Goal: Navigation & Orientation: Find specific page/section

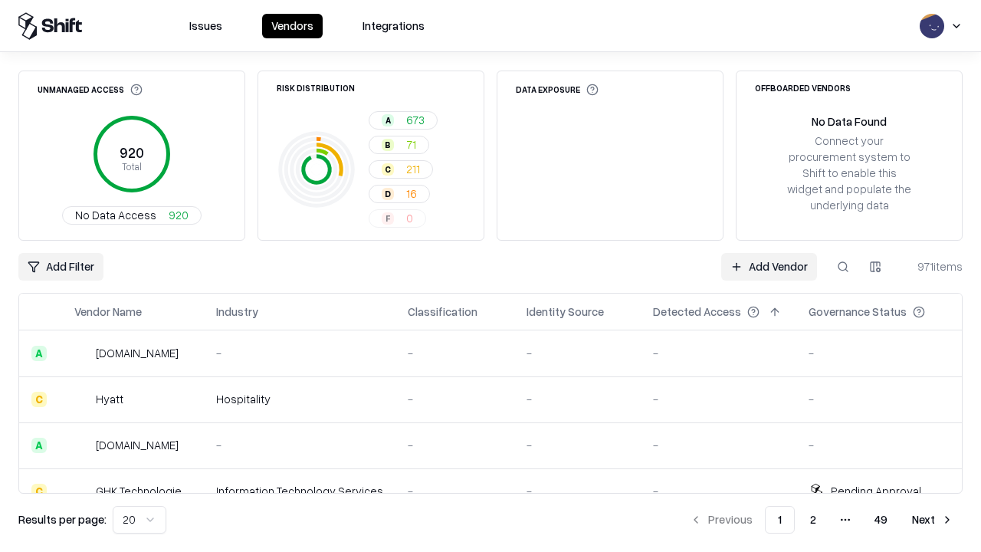
click at [139, 519] on html "Issues Vendors Integrations Unmanaged Access 920 Total No Data Access 920 Risk …" at bounding box center [490, 276] width 981 height 552
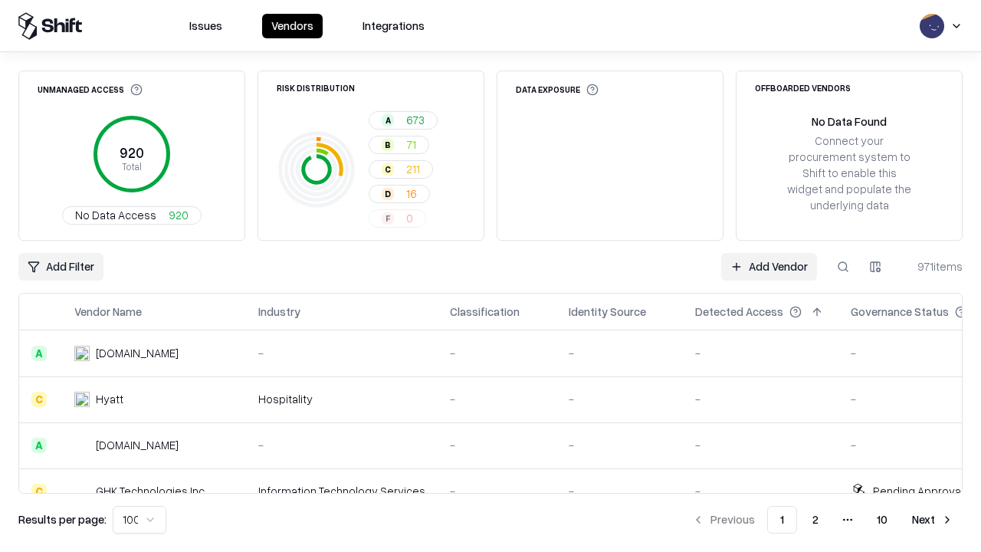
click at [932, 519] on button "Next" at bounding box center [932, 520] width 60 height 28
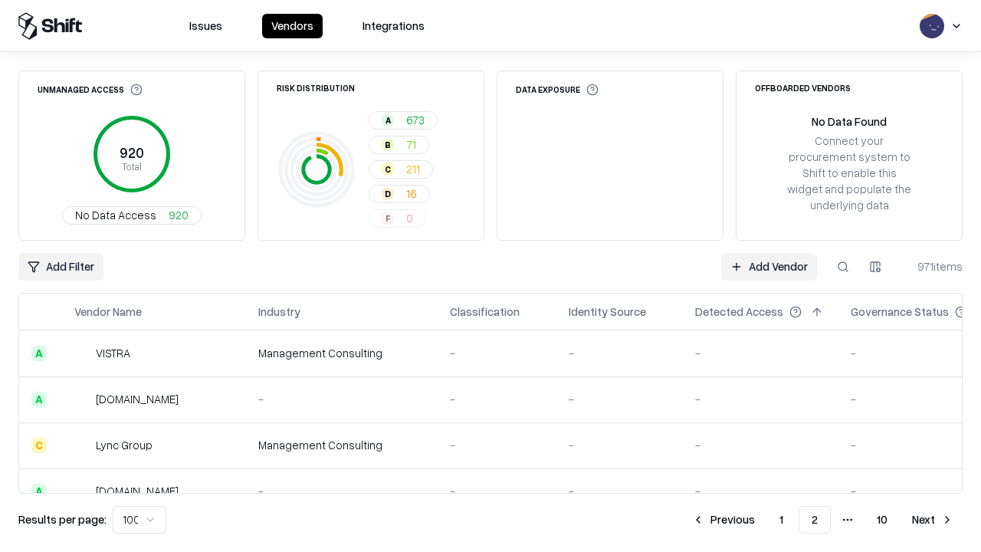
click at [932, 519] on button "Next" at bounding box center [932, 520] width 60 height 28
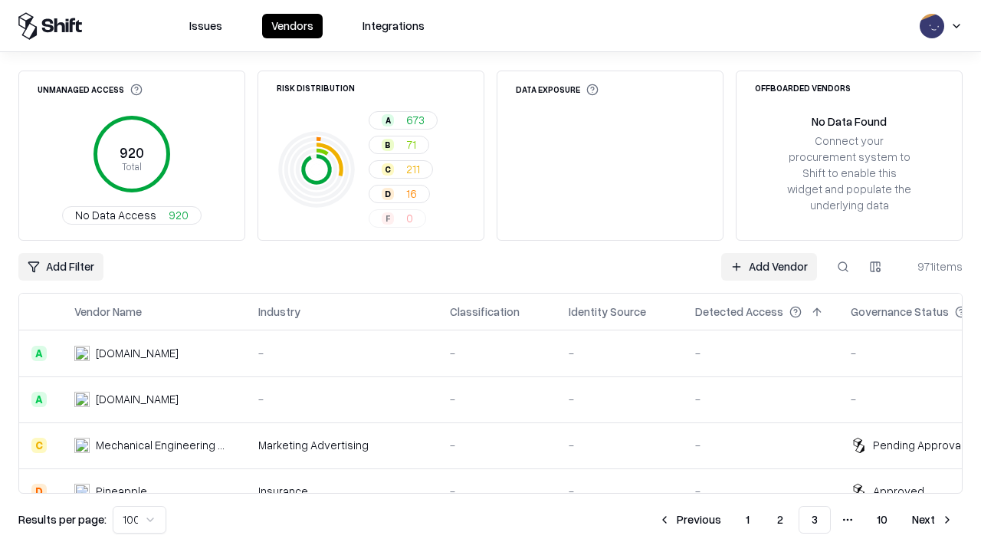
click at [932, 519] on button "Next" at bounding box center [932, 520] width 60 height 28
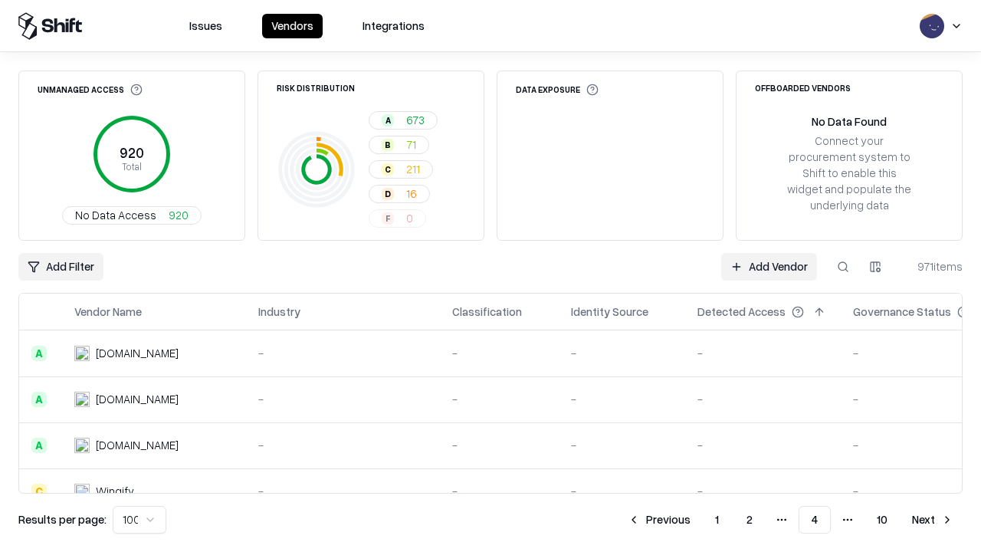
click at [932, 519] on button "Next" at bounding box center [932, 520] width 60 height 28
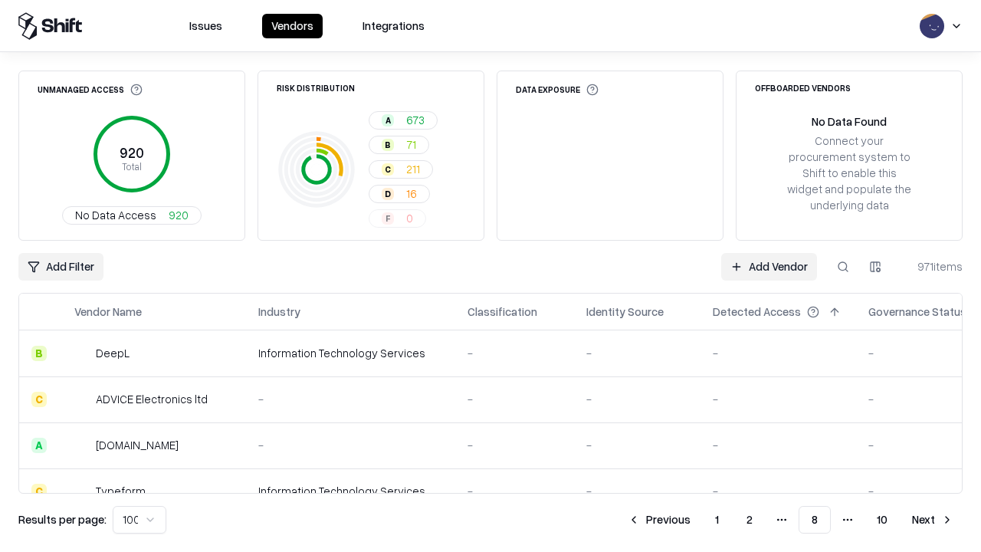
click at [932, 519] on button "Next" at bounding box center [932, 520] width 60 height 28
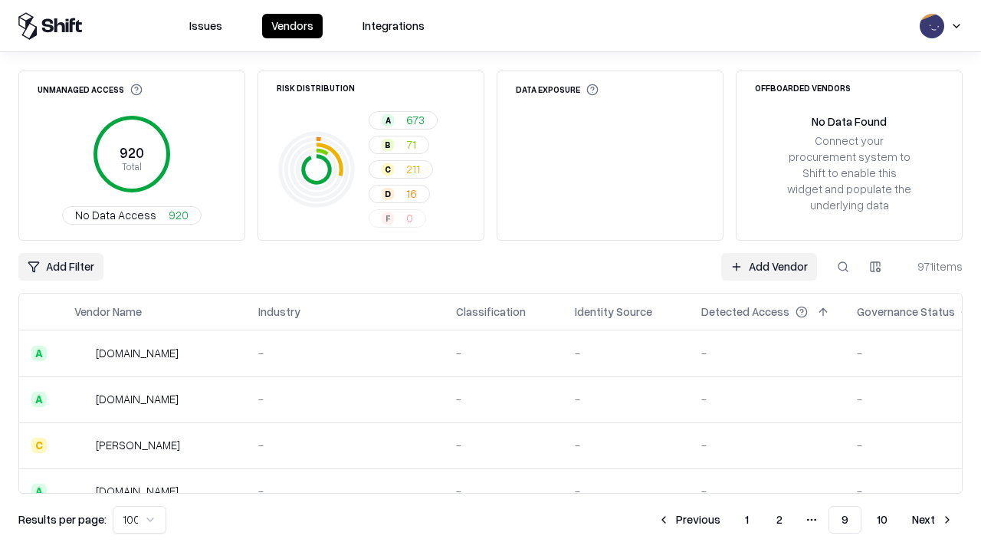
click at [932, 519] on button "Next" at bounding box center [932, 520] width 60 height 28
click at [723, 519] on button "Previous" at bounding box center [723, 520] width 81 height 28
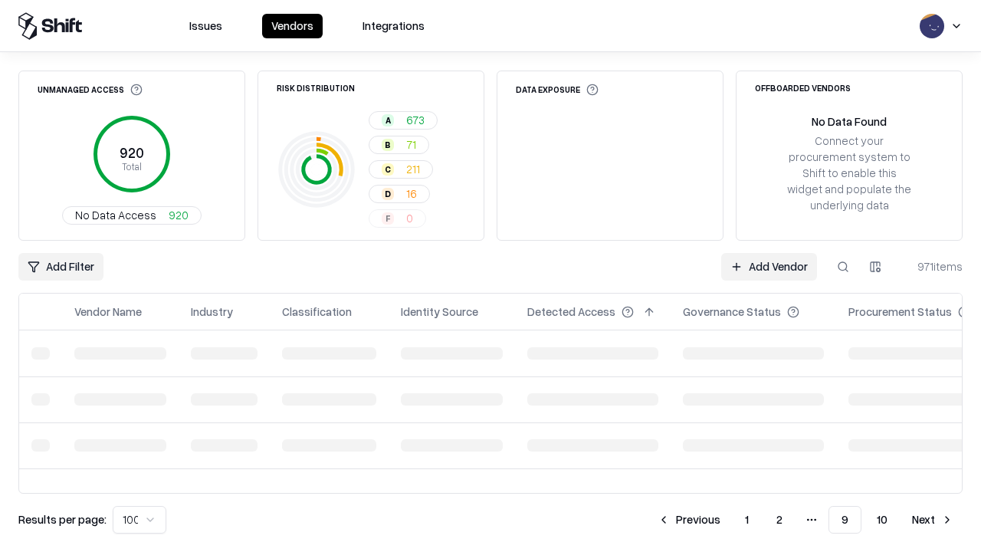
click at [689, 519] on button "Previous" at bounding box center [688, 520] width 81 height 28
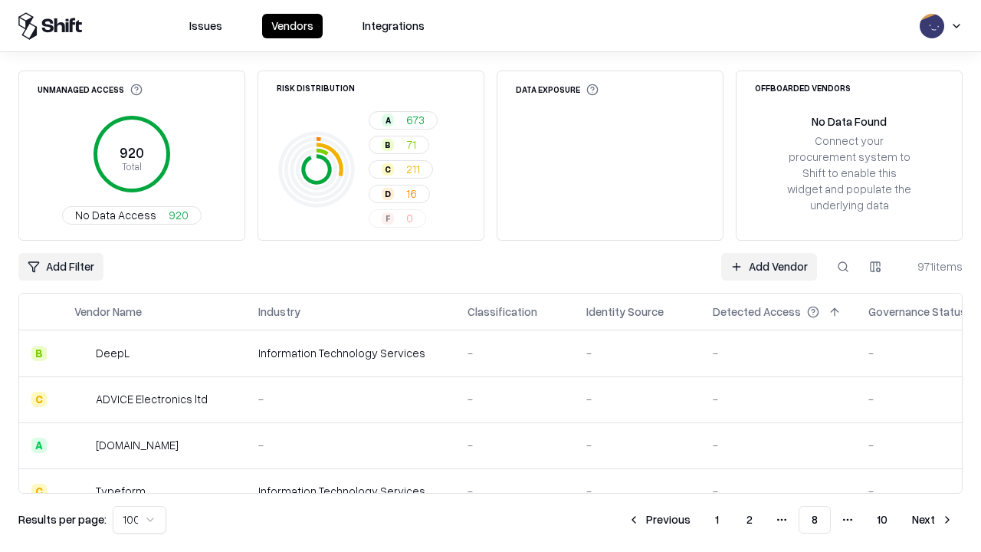
click at [659, 519] on button "Previous" at bounding box center [658, 520] width 81 height 28
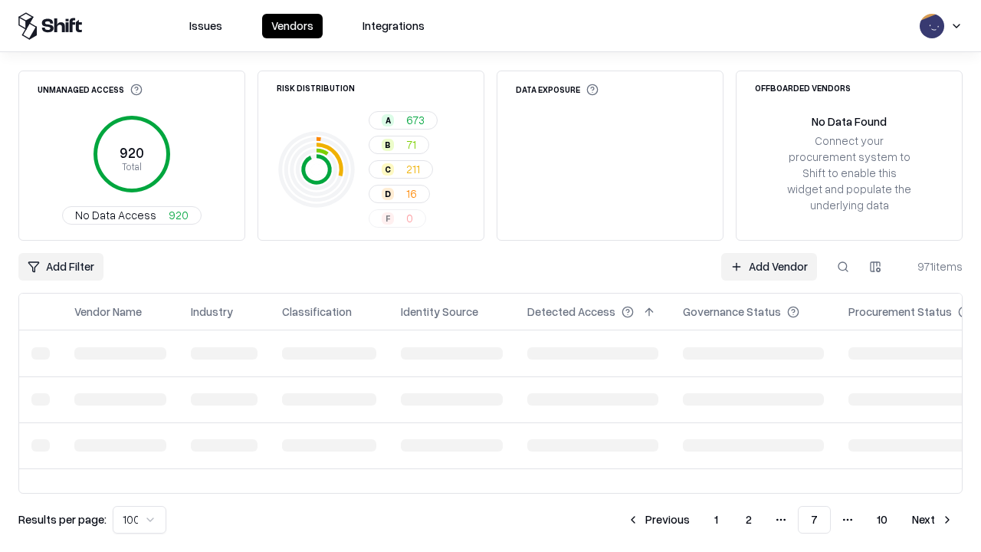
click at [658, 519] on button "Previous" at bounding box center [657, 520] width 81 height 28
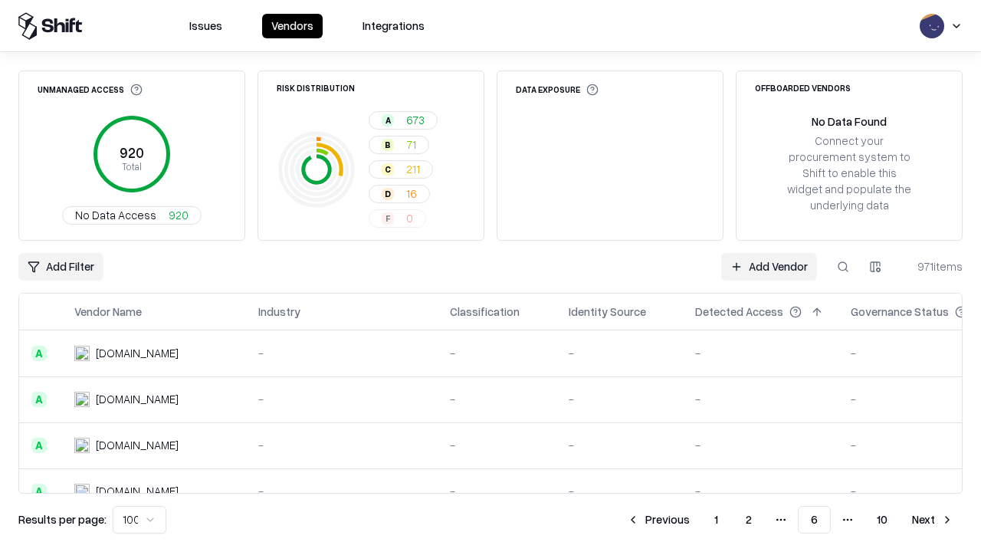
click at [658, 519] on button "Previous" at bounding box center [657, 520] width 81 height 28
